Goal: Information Seeking & Learning: Learn about a topic

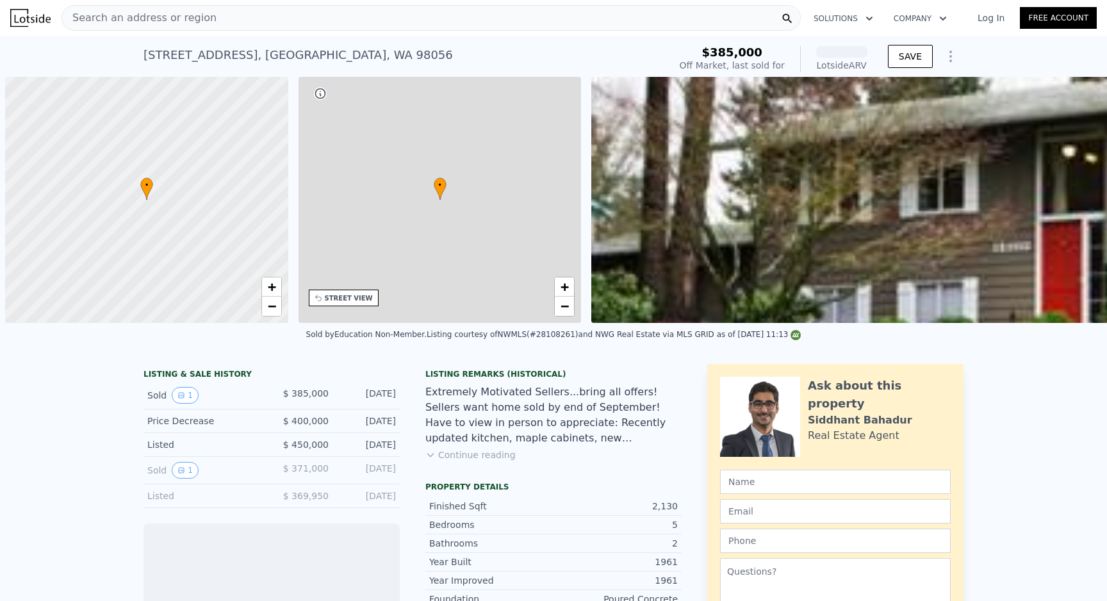
scroll to position [0, 5]
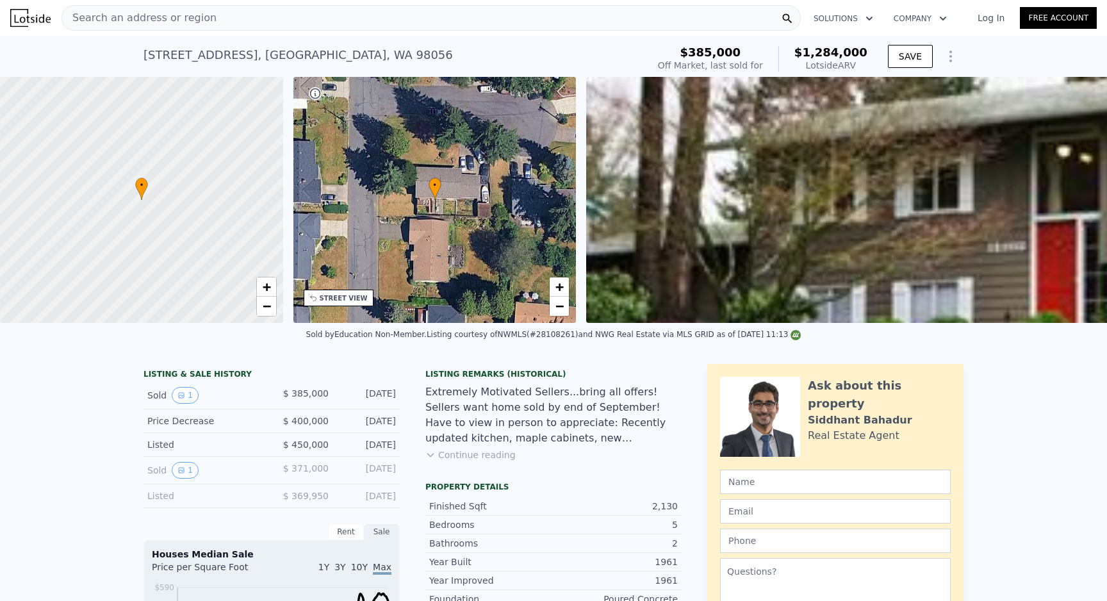
click at [489, 453] on button "Continue reading" at bounding box center [470, 454] width 90 height 13
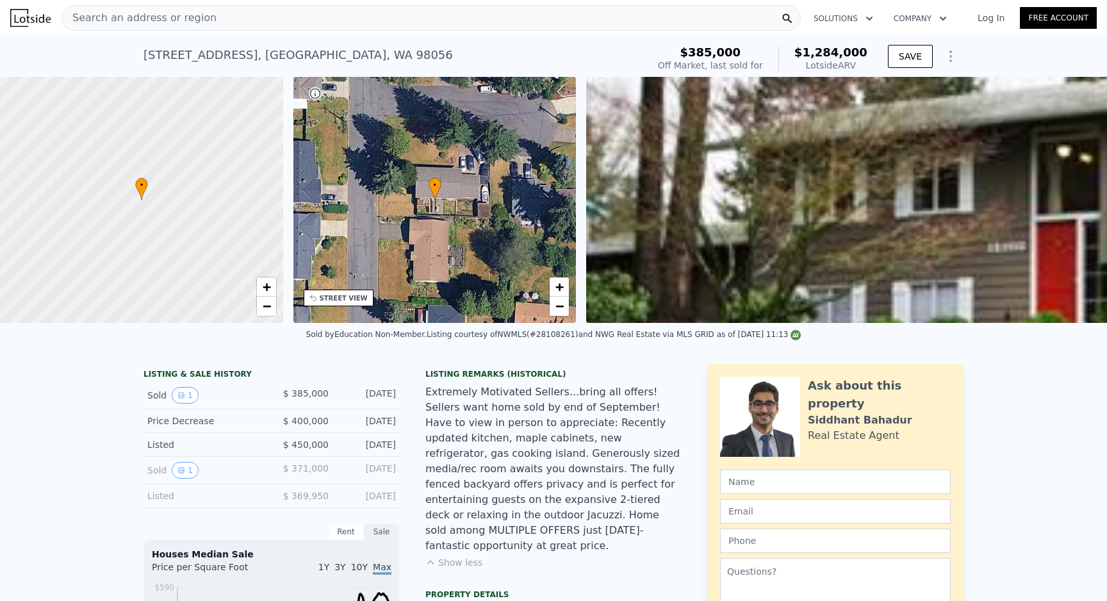
click at [507, 415] on div "Extremely Motivated Sellers...bring all offers! Sellers want home sold by end o…" at bounding box center [553, 468] width 256 height 169
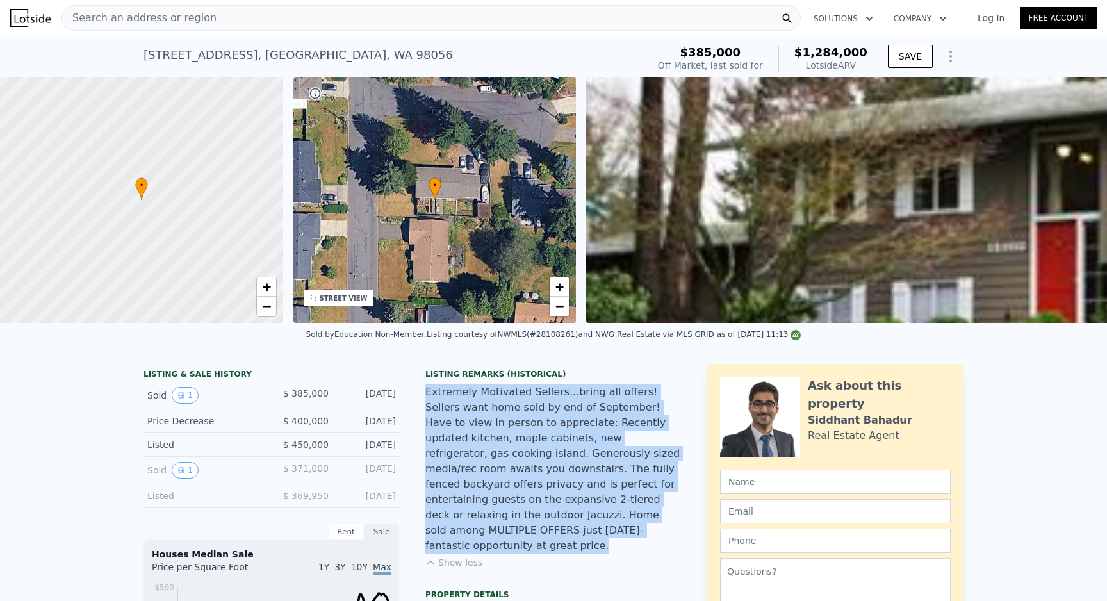
click at [507, 415] on div "Extremely Motivated Sellers...bring all offers! Sellers want home sold by end o…" at bounding box center [553, 468] width 256 height 169
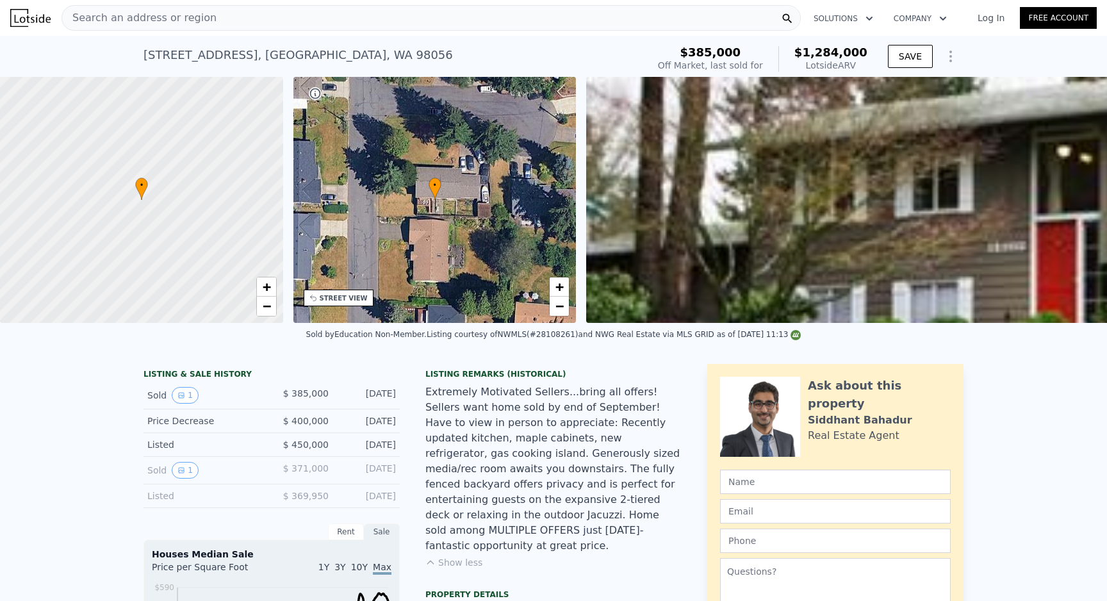
click at [507, 415] on div "Extremely Motivated Sellers...bring all offers! Sellers want home sold by end o…" at bounding box center [553, 468] width 256 height 169
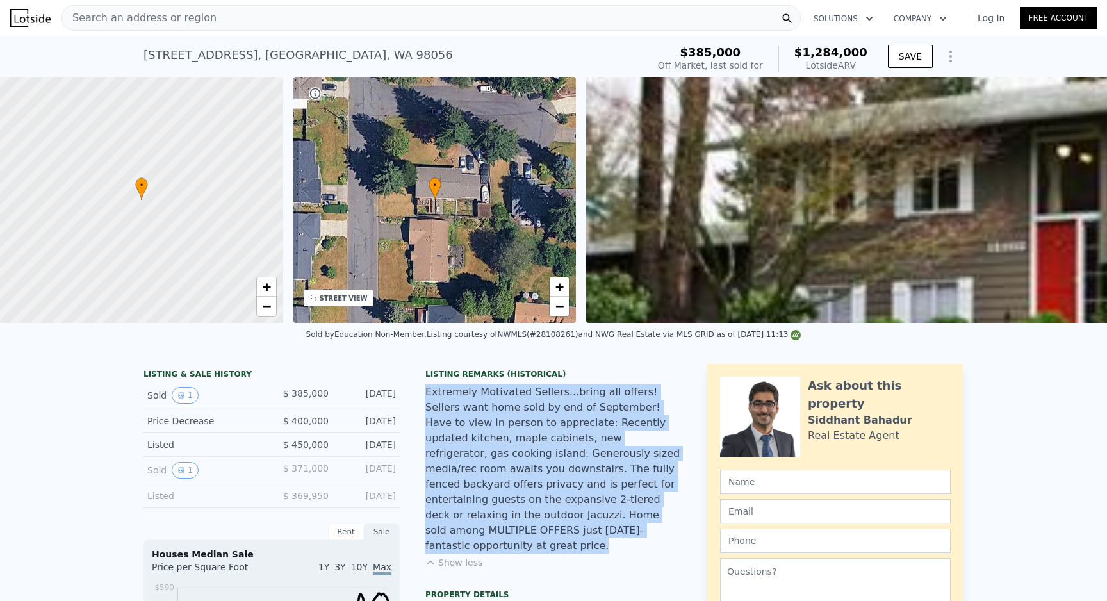
click at [527, 422] on div "Extremely Motivated Sellers...bring all offers! Sellers want home sold by end o…" at bounding box center [553, 468] width 256 height 169
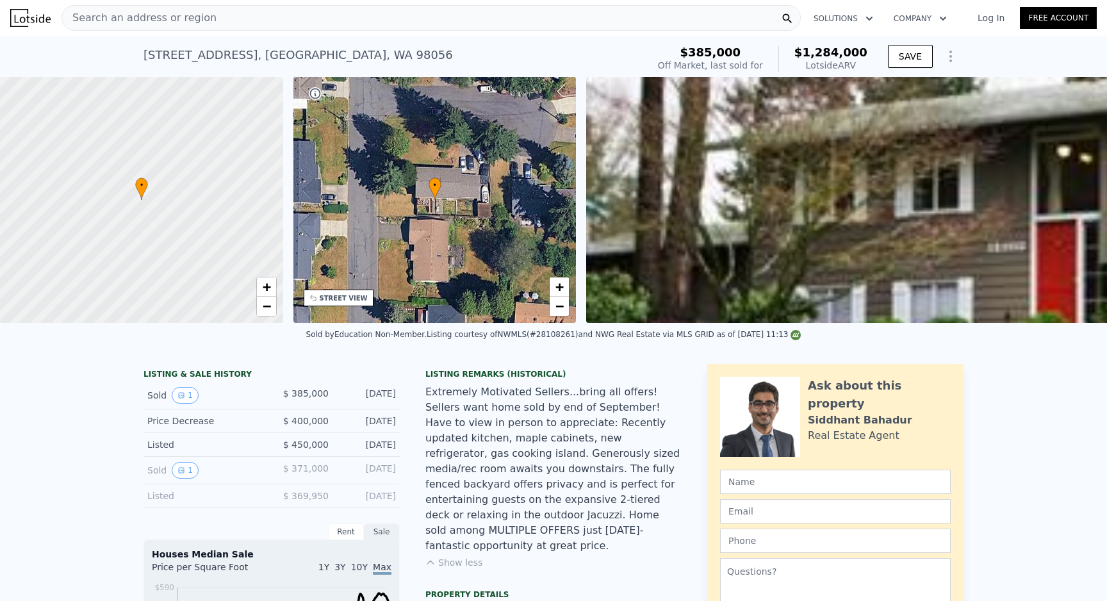
click at [527, 422] on div "Extremely Motivated Sellers...bring all offers! Sellers want home sold by end o…" at bounding box center [553, 468] width 256 height 169
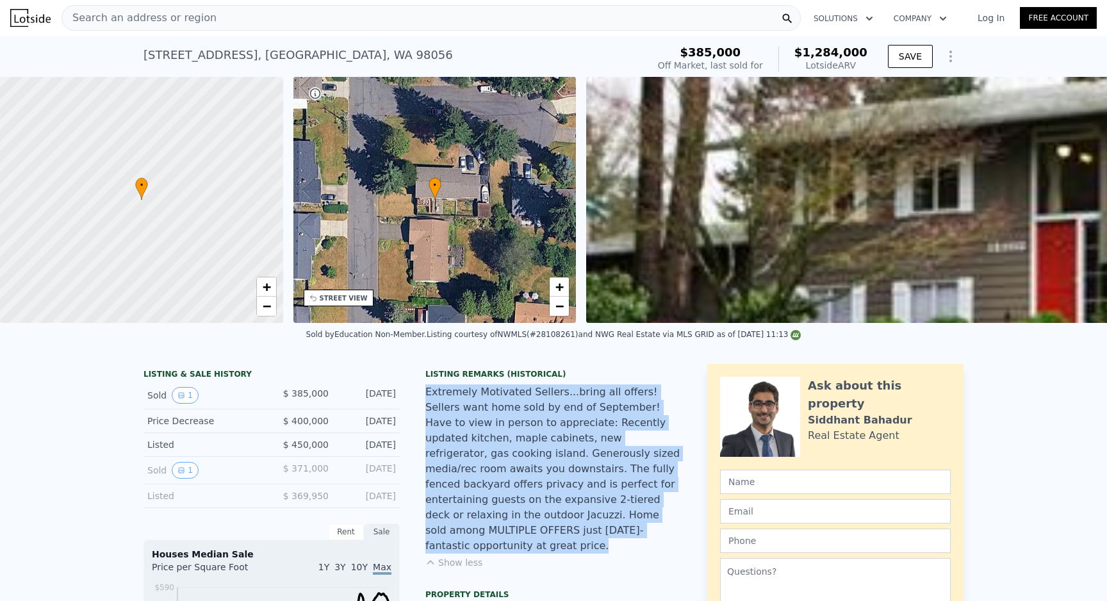
click at [557, 461] on div "Extremely Motivated Sellers...bring all offers! Sellers want home sold by end o…" at bounding box center [553, 468] width 256 height 169
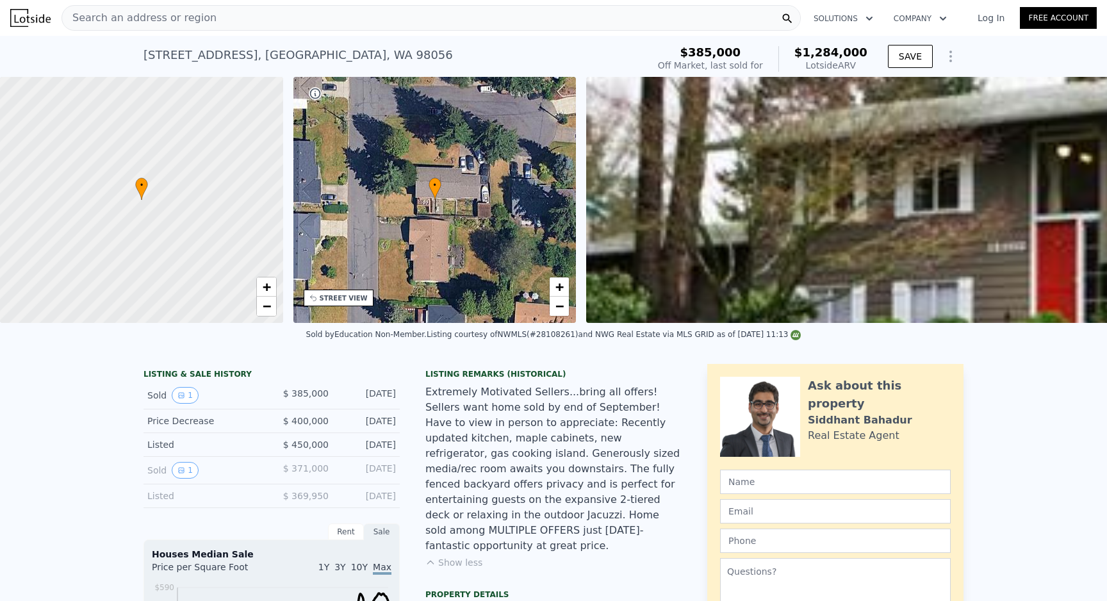
click at [557, 461] on div "Extremely Motivated Sellers...bring all offers! Sellers want home sold by end o…" at bounding box center [553, 468] width 256 height 169
click at [547, 427] on div "Extremely Motivated Sellers...bring all offers! Sellers want home sold by end o…" at bounding box center [553, 468] width 256 height 169
click at [525, 432] on div "Extremely Motivated Sellers...bring all offers! Sellers want home sold by end o…" at bounding box center [553, 468] width 256 height 169
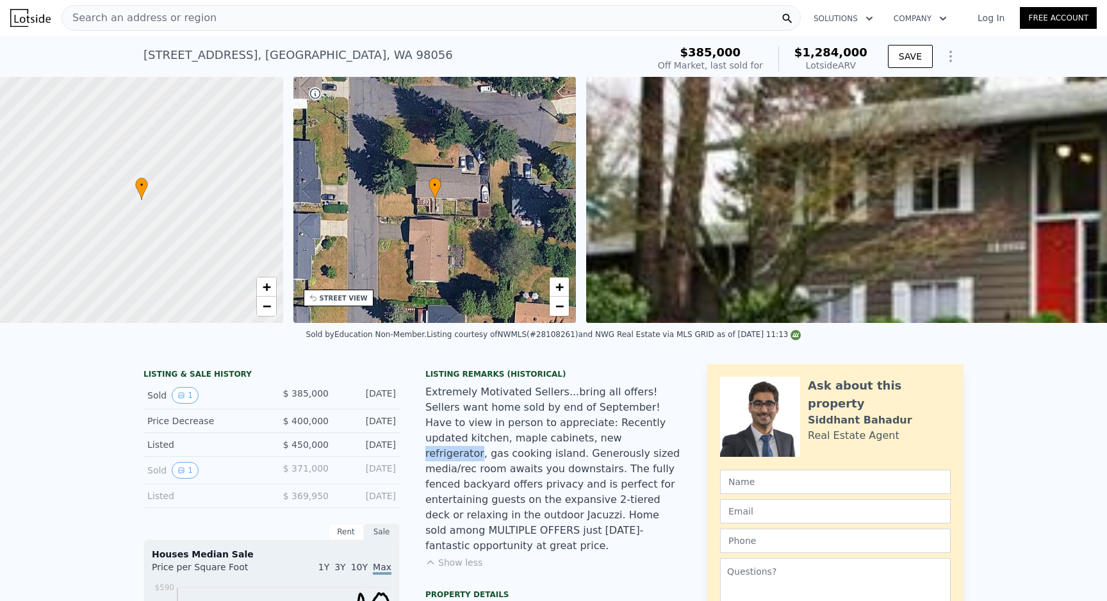
click at [525, 432] on div "Extremely Motivated Sellers...bring all offers! Sellers want home sold by end o…" at bounding box center [553, 468] width 256 height 169
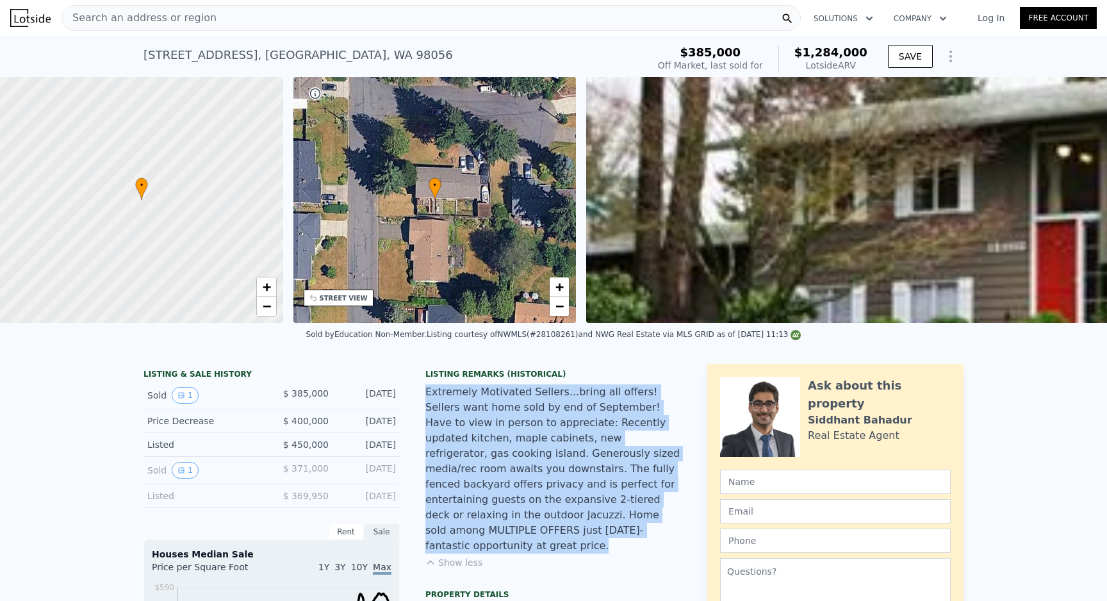
click at [525, 432] on div "Extremely Motivated Sellers...bring all offers! Sellers want home sold by end o…" at bounding box center [553, 468] width 256 height 169
click at [581, 484] on div "Extremely Motivated Sellers...bring all offers! Sellers want home sold by end o…" at bounding box center [553, 468] width 256 height 169
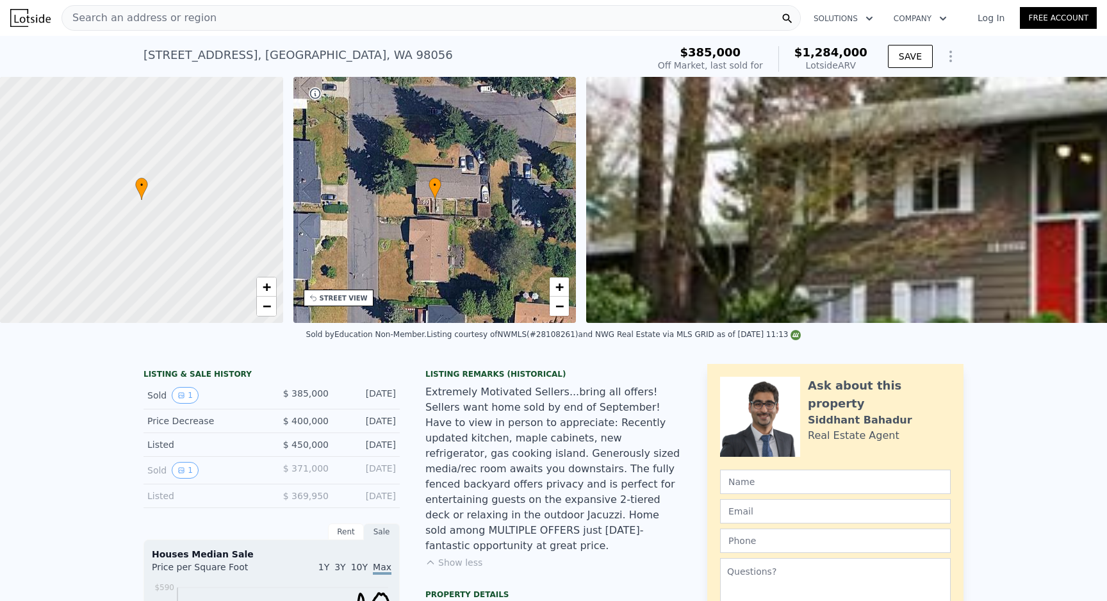
click at [581, 484] on div "Extremely Motivated Sellers...bring all offers! Sellers want home sold by end o…" at bounding box center [553, 468] width 256 height 169
click at [192, 391] on button "1" at bounding box center [185, 395] width 27 height 17
click at [579, 441] on div "Extremely Motivated Sellers...bring all offers! Sellers want home sold by end o…" at bounding box center [553, 468] width 256 height 169
